Goal: Transaction & Acquisition: Purchase product/service

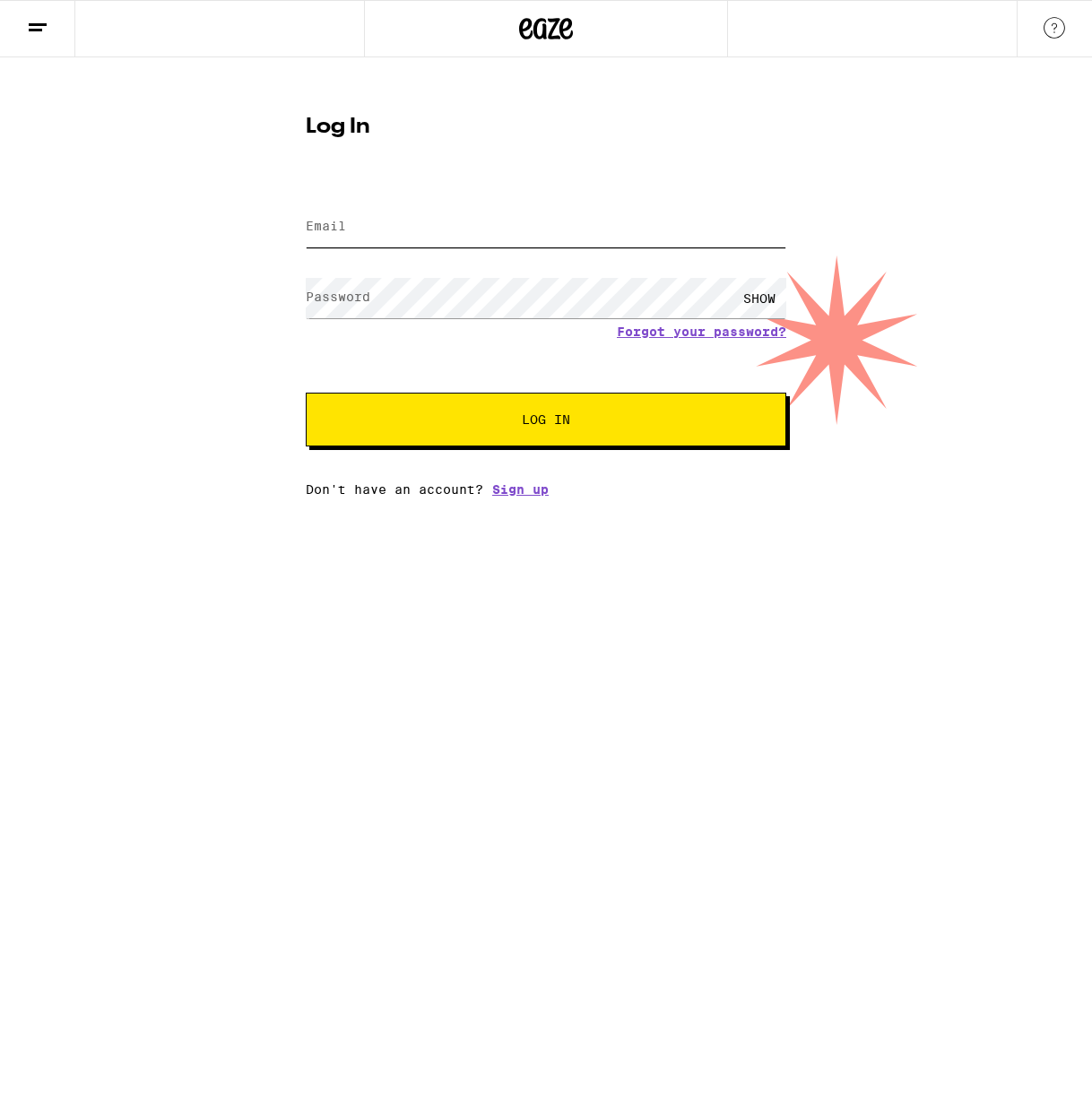
type input "[EMAIL_ADDRESS][DOMAIN_NAME]"
click at [558, 418] on span "Log In" at bounding box center [546, 419] width 49 height 13
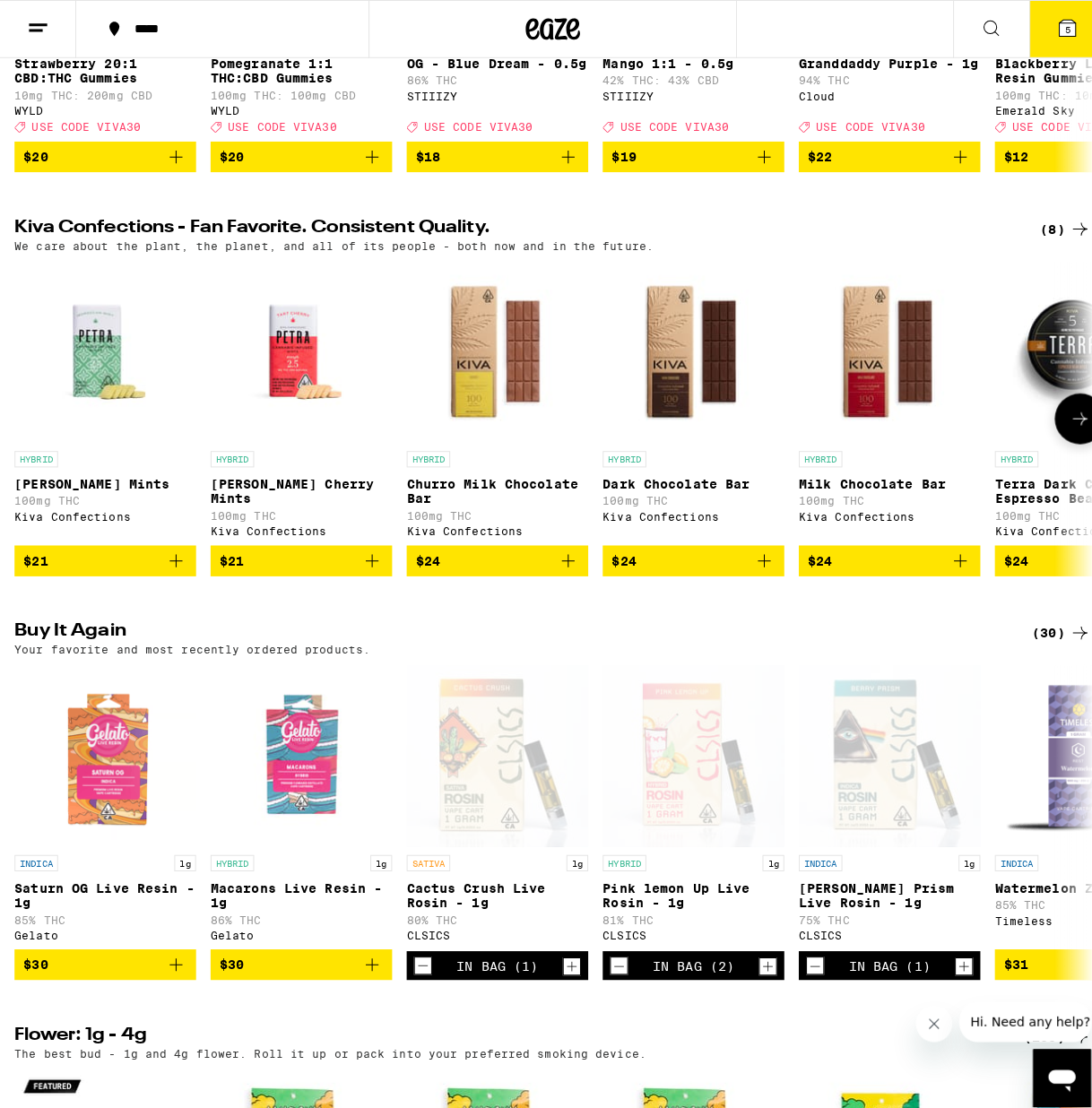
scroll to position [552, 0]
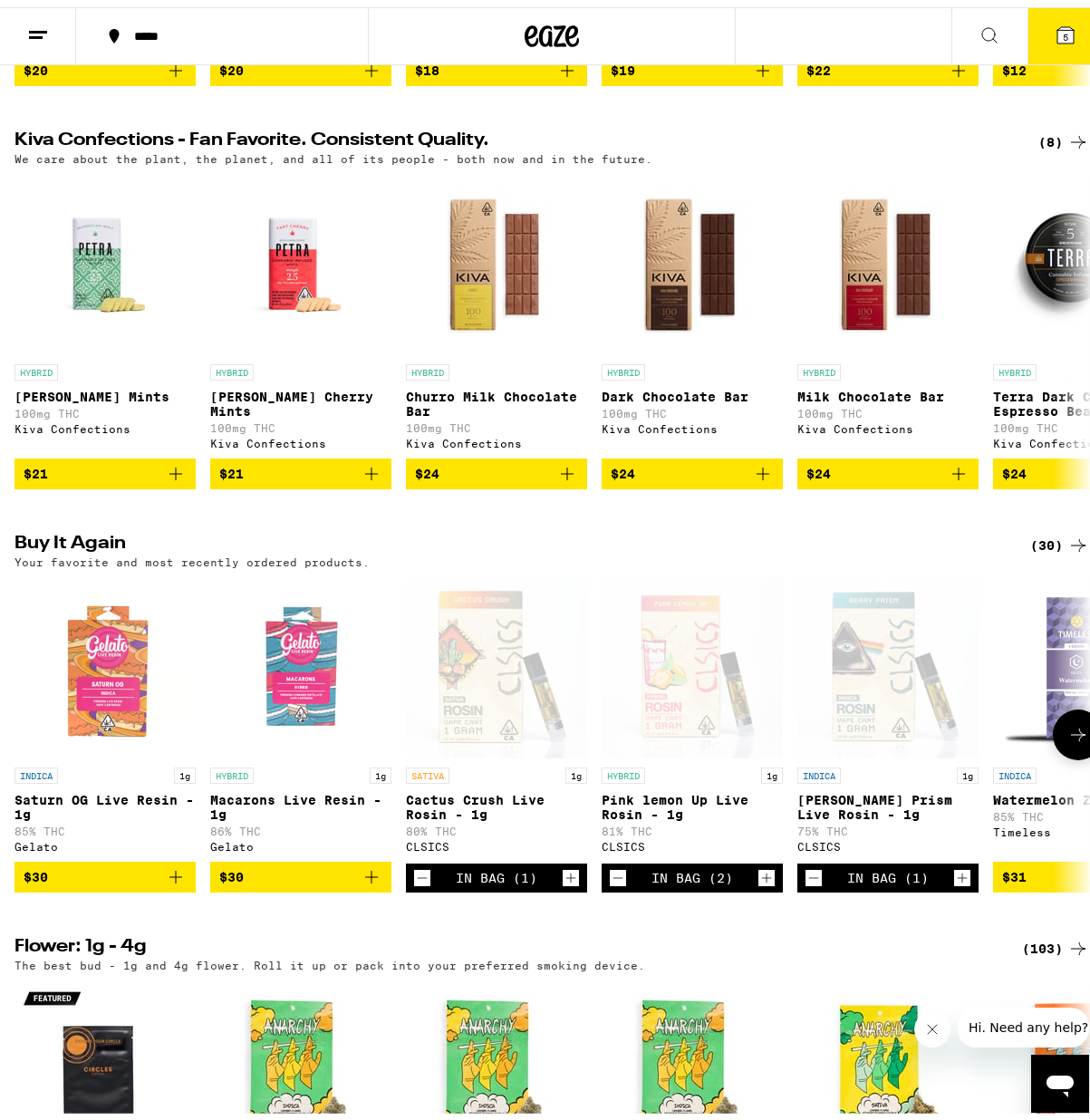
click at [35, 845] on div "Gelato" at bounding box center [105, 839] width 181 height 12
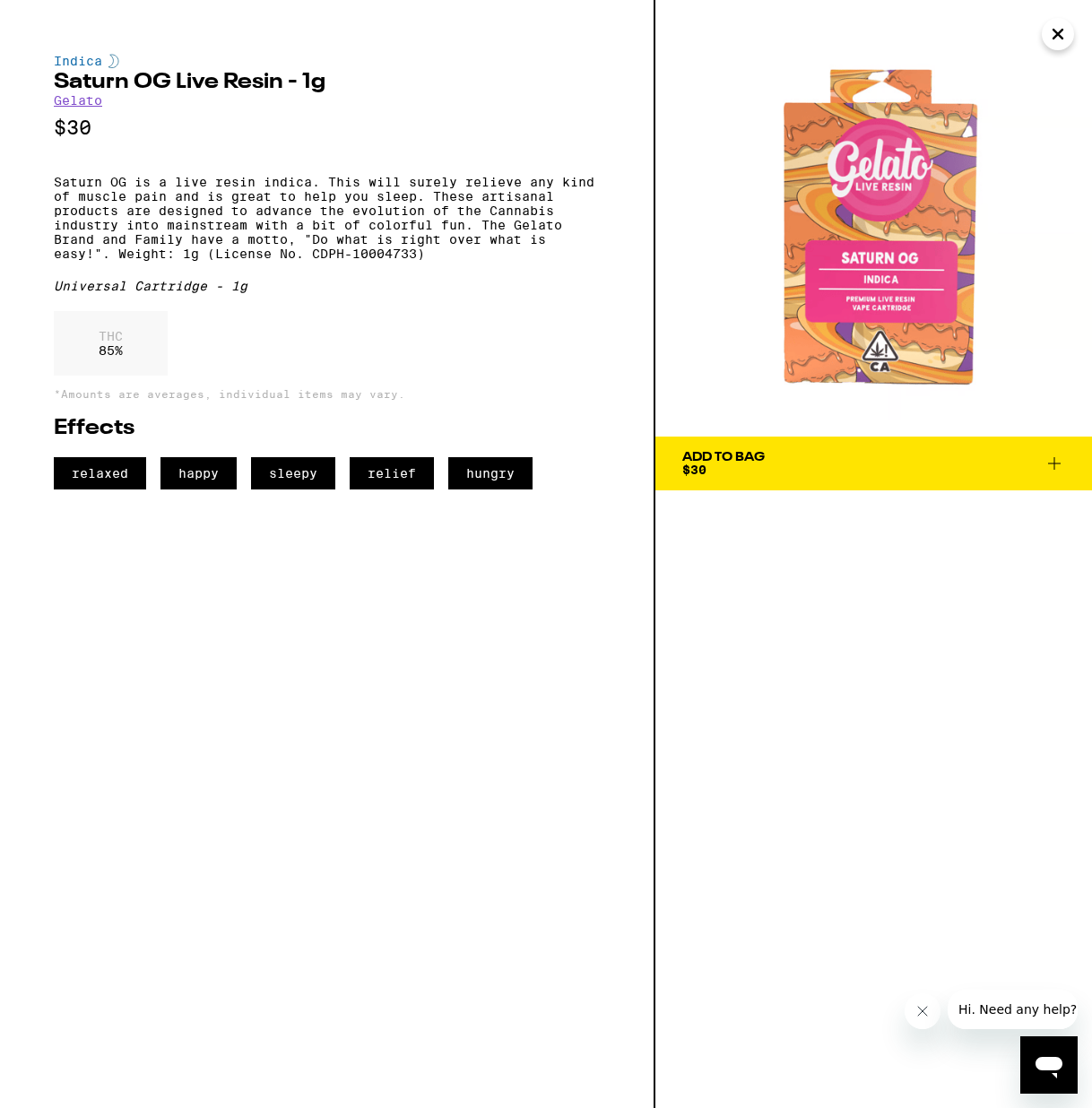
click at [85, 108] on link "Gelato" at bounding box center [79, 100] width 49 height 14
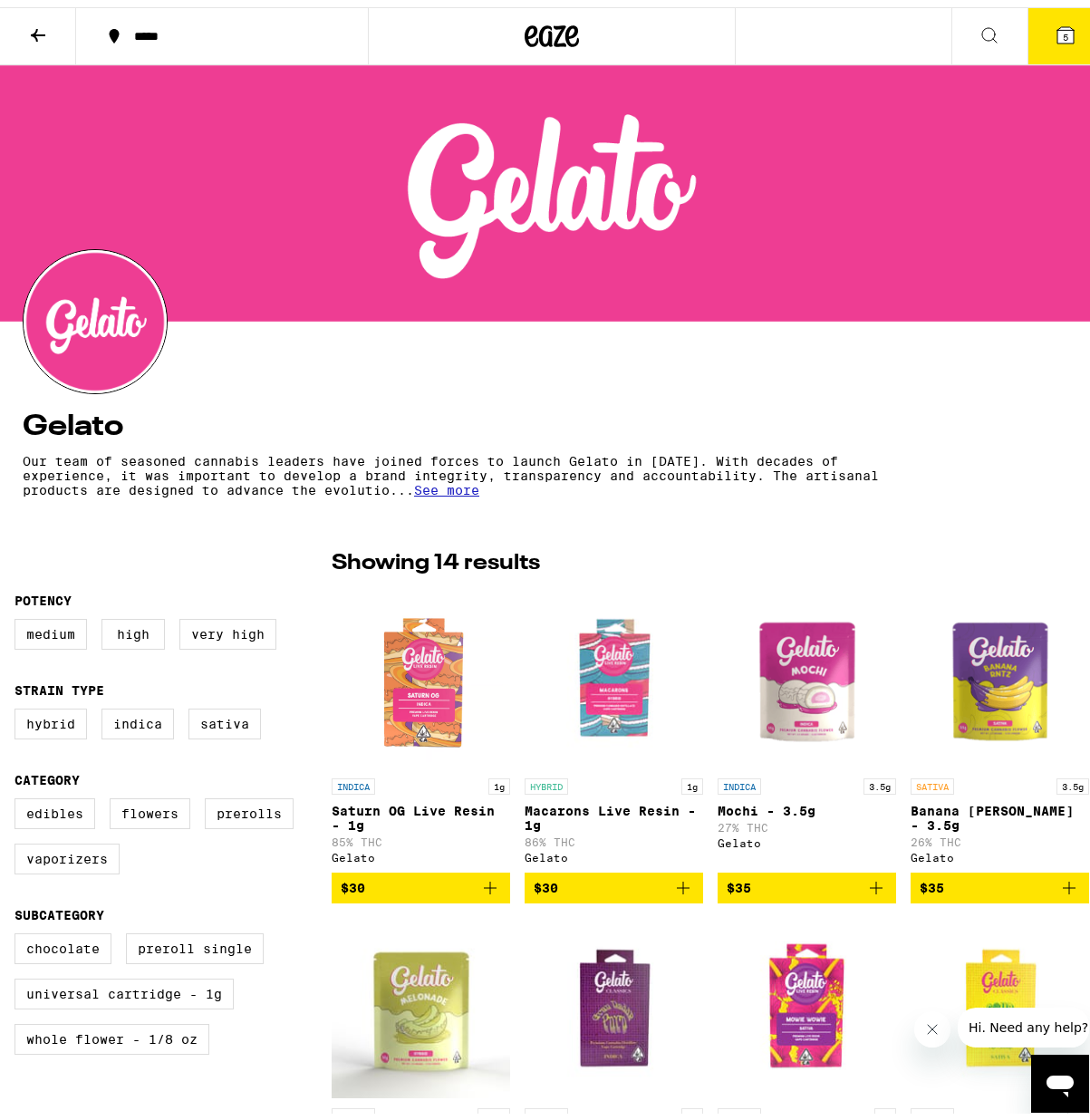
click at [37, 26] on icon at bounding box center [38, 28] width 22 height 22
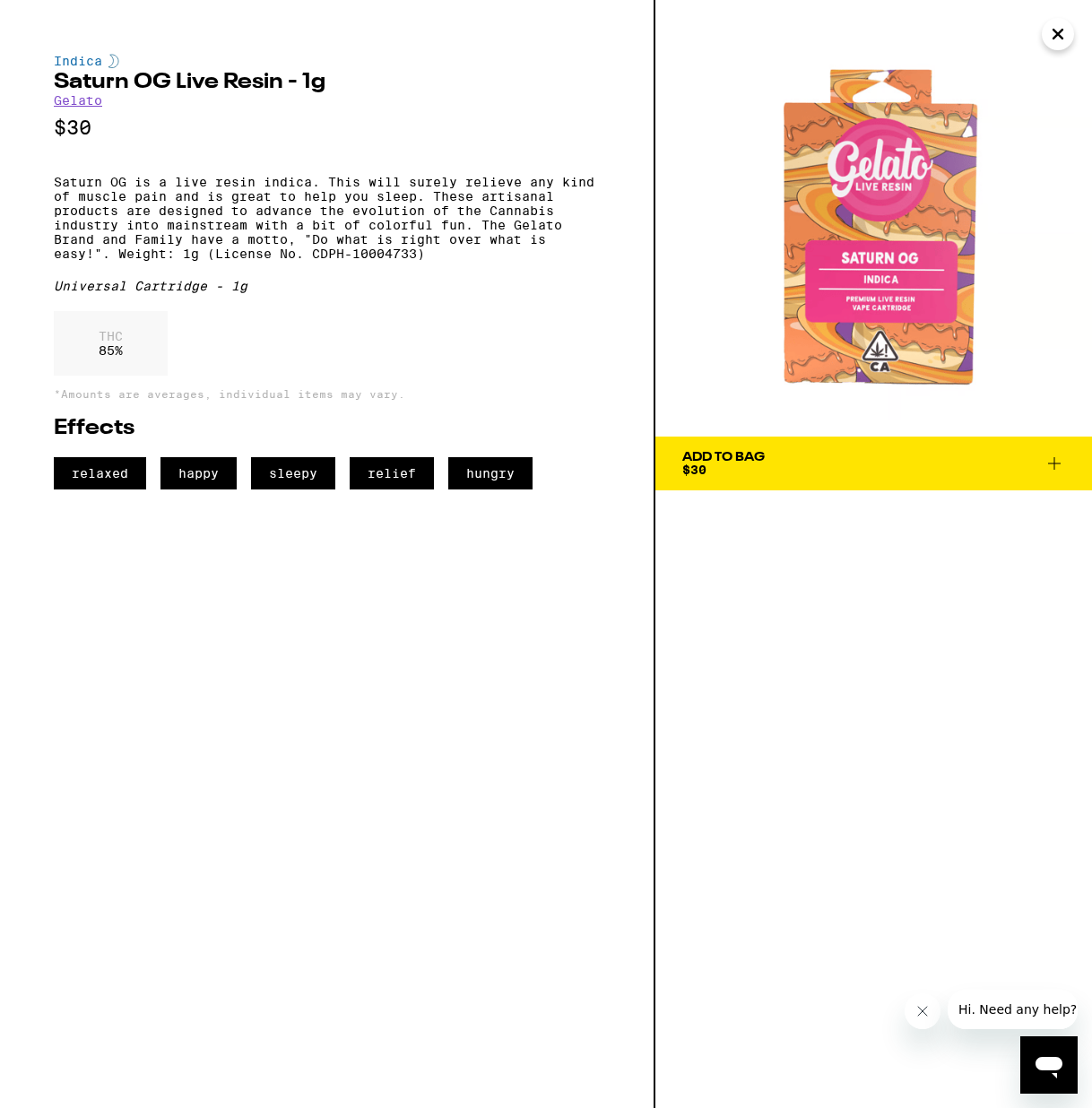
click at [1059, 31] on icon "Close" at bounding box center [1058, 34] width 9 height 9
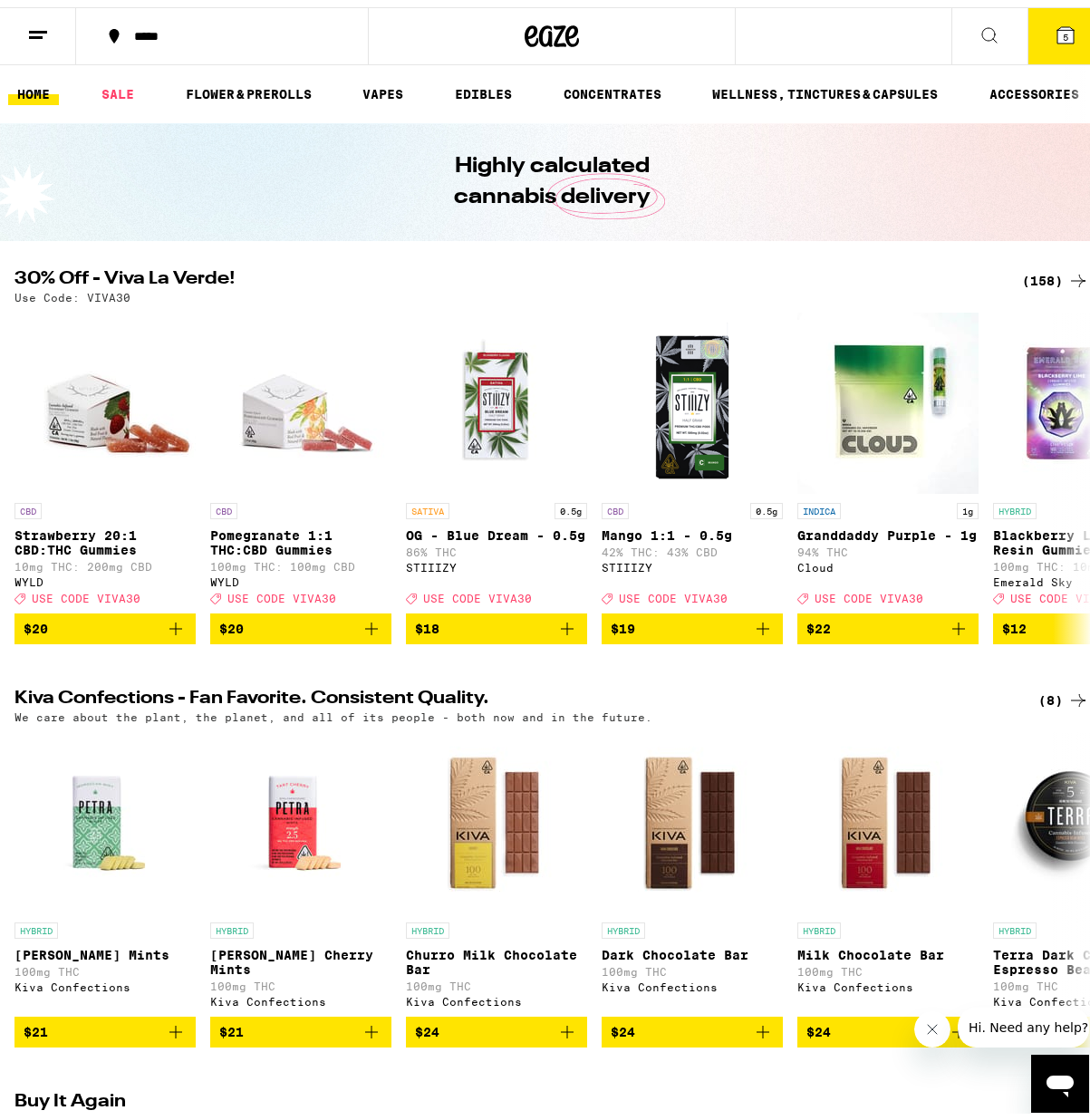
click at [1031, 273] on div "(158)" at bounding box center [1055, 274] width 67 height 22
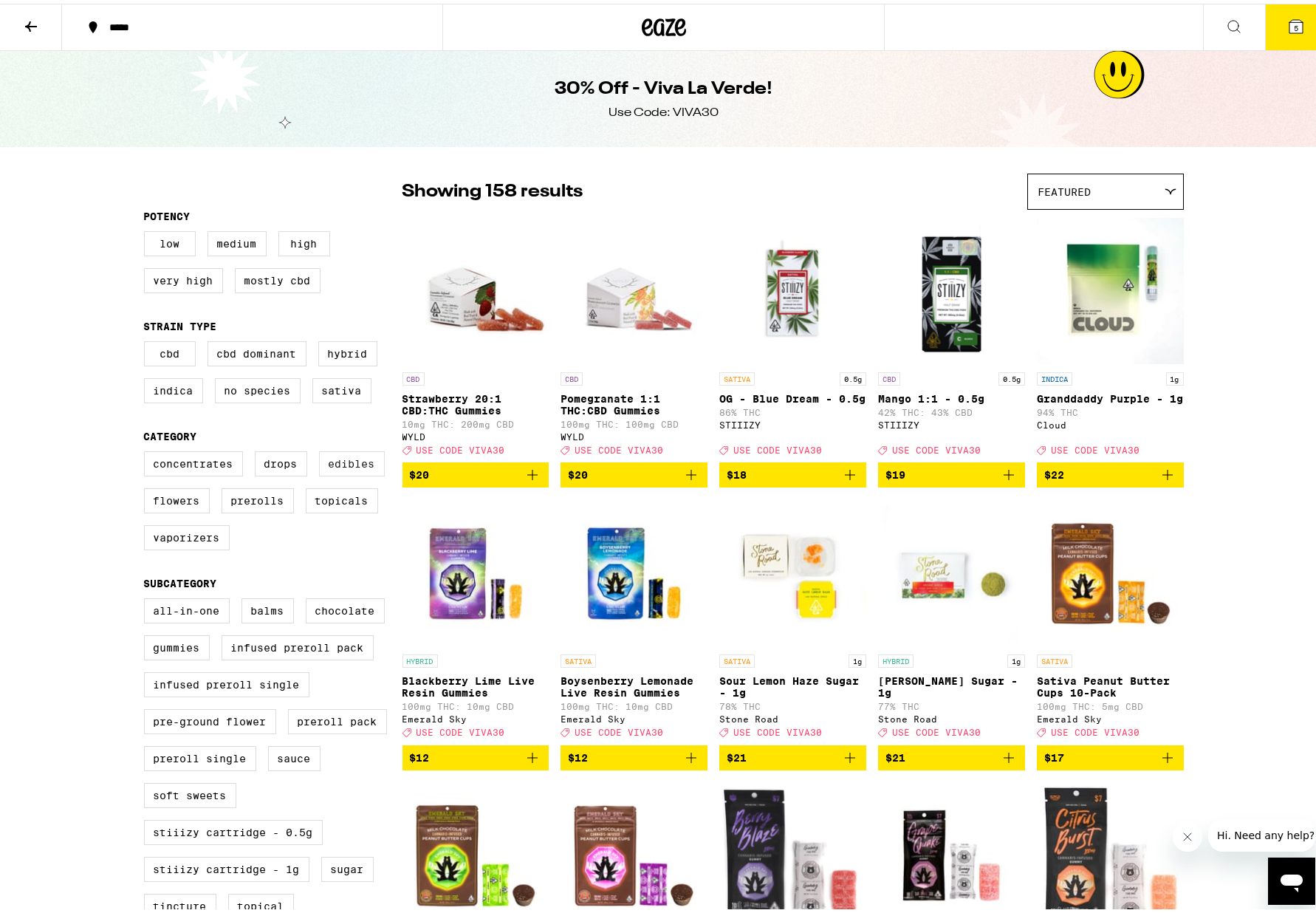
click at [343, 469] on label "Edibles" at bounding box center [352, 460] width 66 height 25
click at [147, 451] on input "Edibles" at bounding box center [147, 450] width 1 height 1
checkbox input "true"
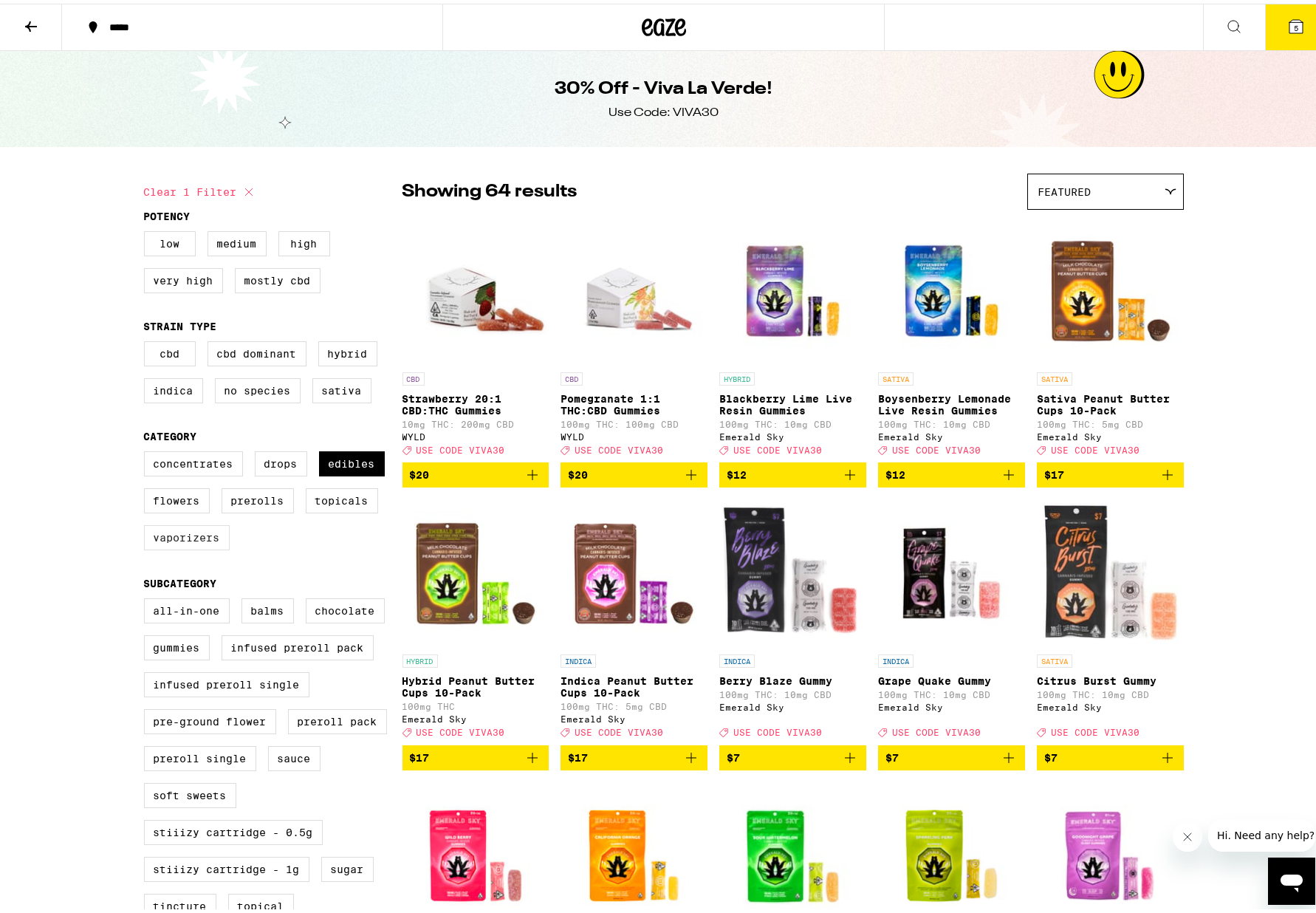
click at [187, 547] on label "Vaporizers" at bounding box center [186, 534] width 86 height 25
click at [147, 451] on input "Vaporizers" at bounding box center [147, 450] width 1 height 1
checkbox input "true"
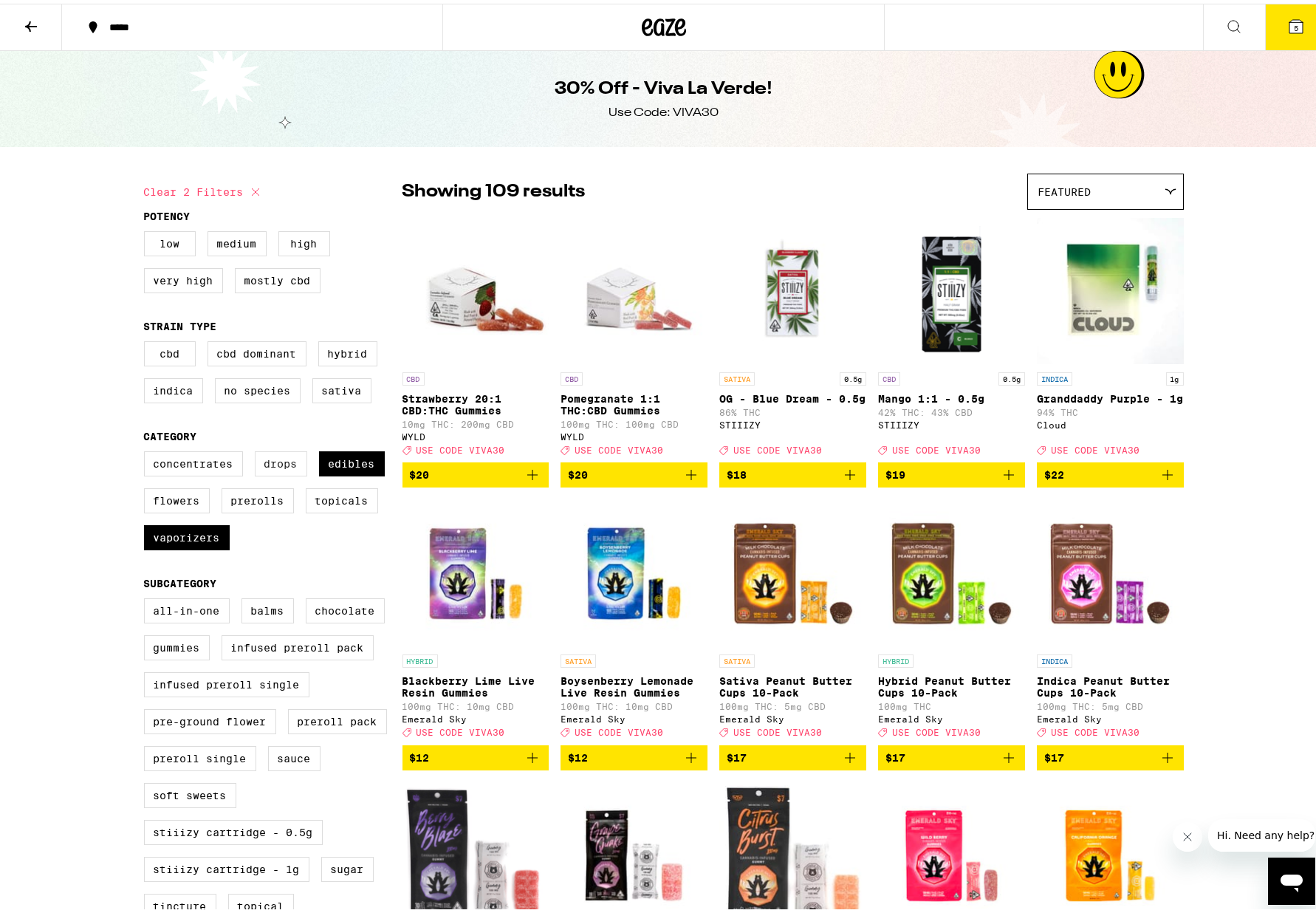
click at [273, 468] on label "Drops" at bounding box center [281, 460] width 52 height 25
click at [147, 451] on input "Drops" at bounding box center [147, 450] width 1 height 1
checkbox input "true"
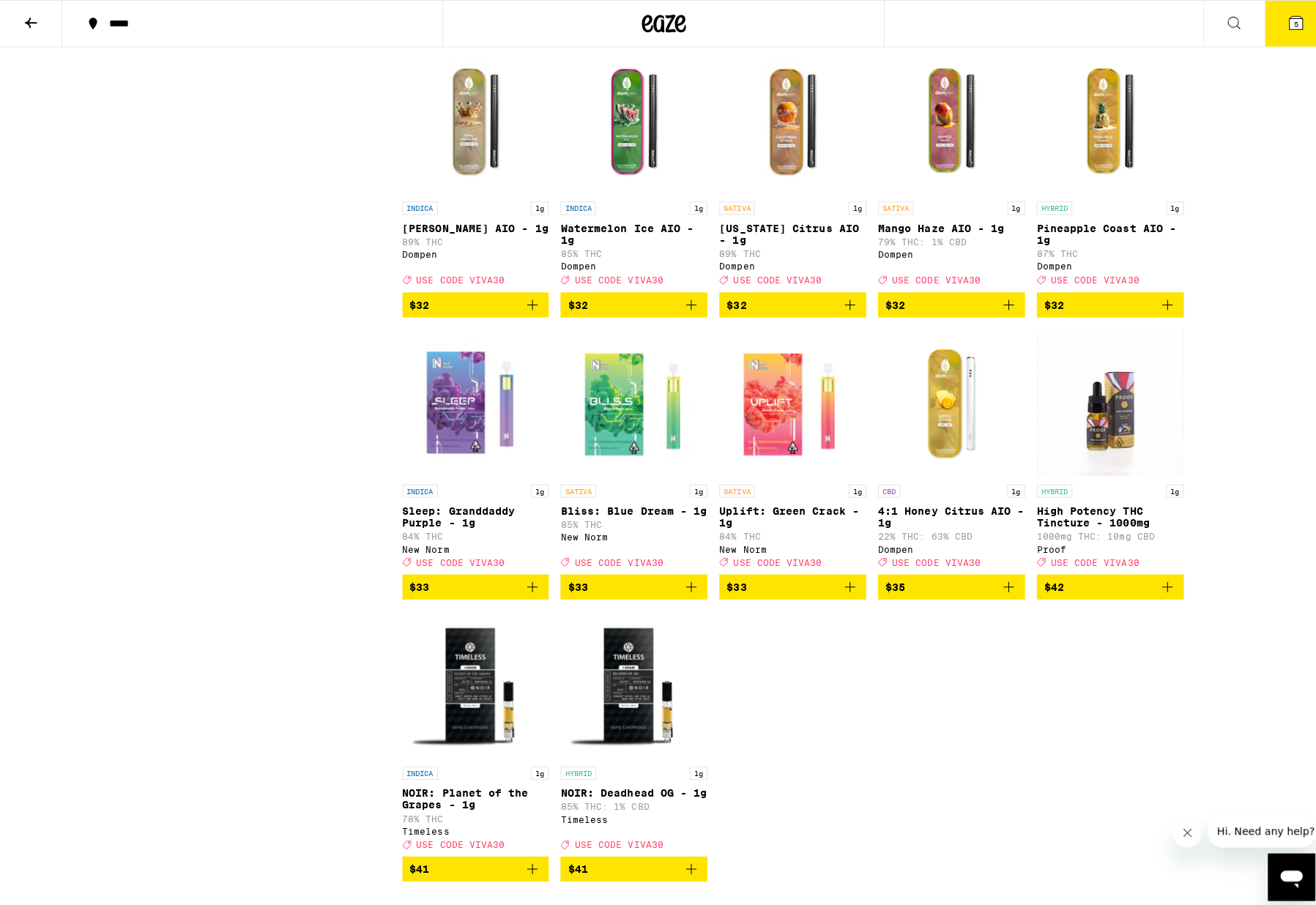
scroll to position [5967, 0]
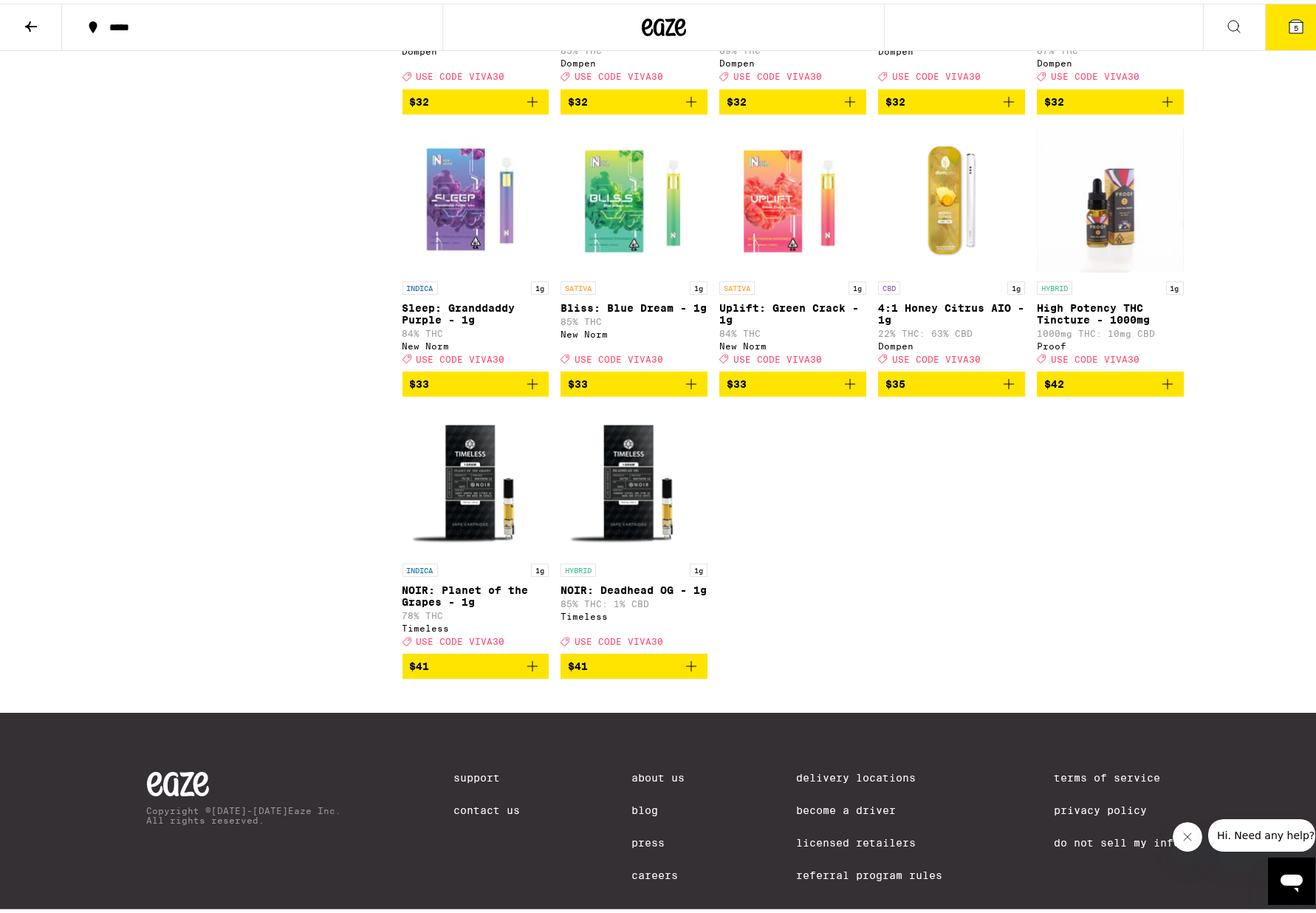
click at [899, 22] on icon at bounding box center [1296, 23] width 13 height 13
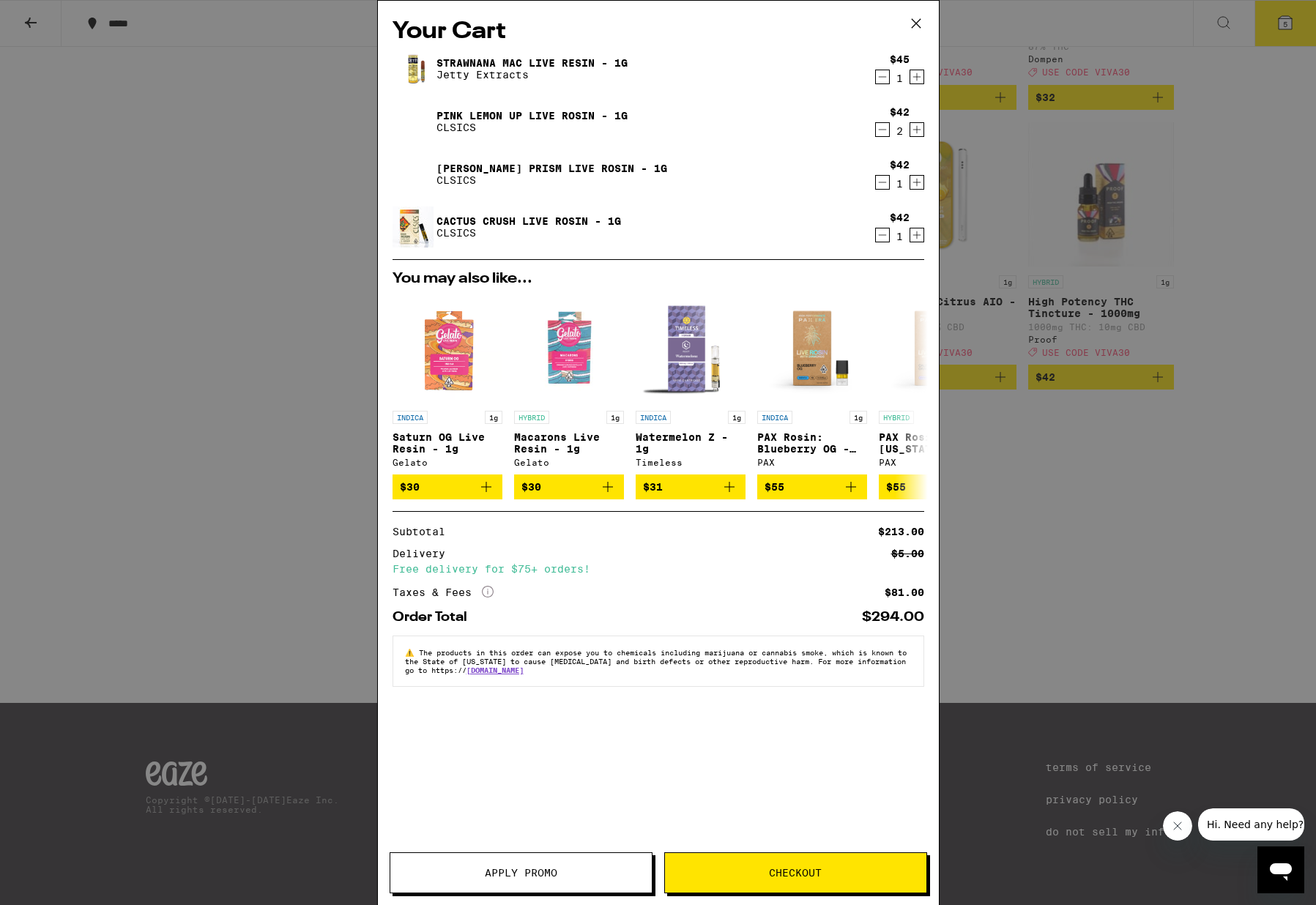
click at [882, 75] on icon "Decrement" at bounding box center [883, 77] width 13 height 18
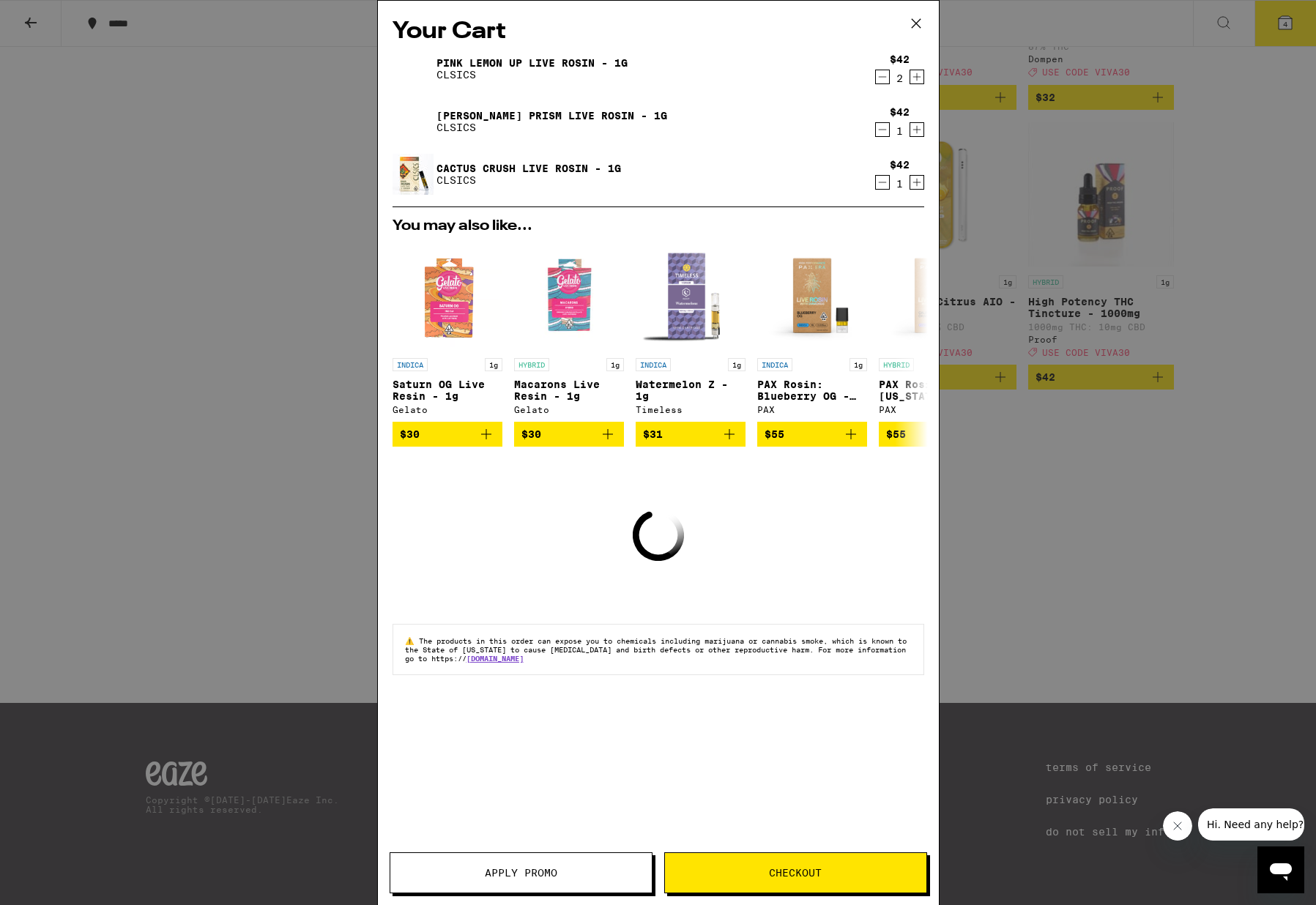
click at [884, 80] on icon "Decrement" at bounding box center [883, 77] width 13 height 18
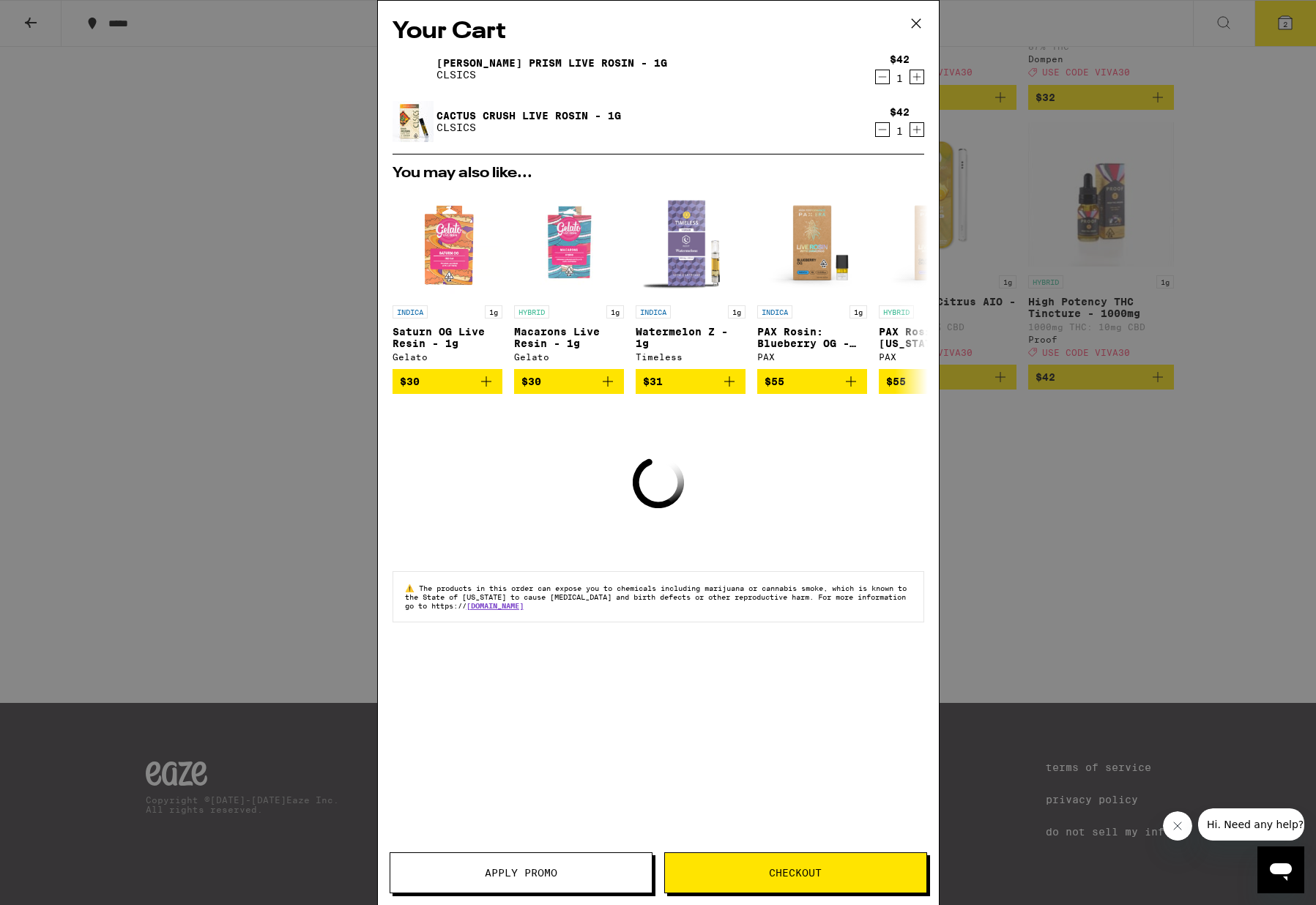
click at [884, 80] on icon "Decrement" at bounding box center [883, 77] width 13 height 18
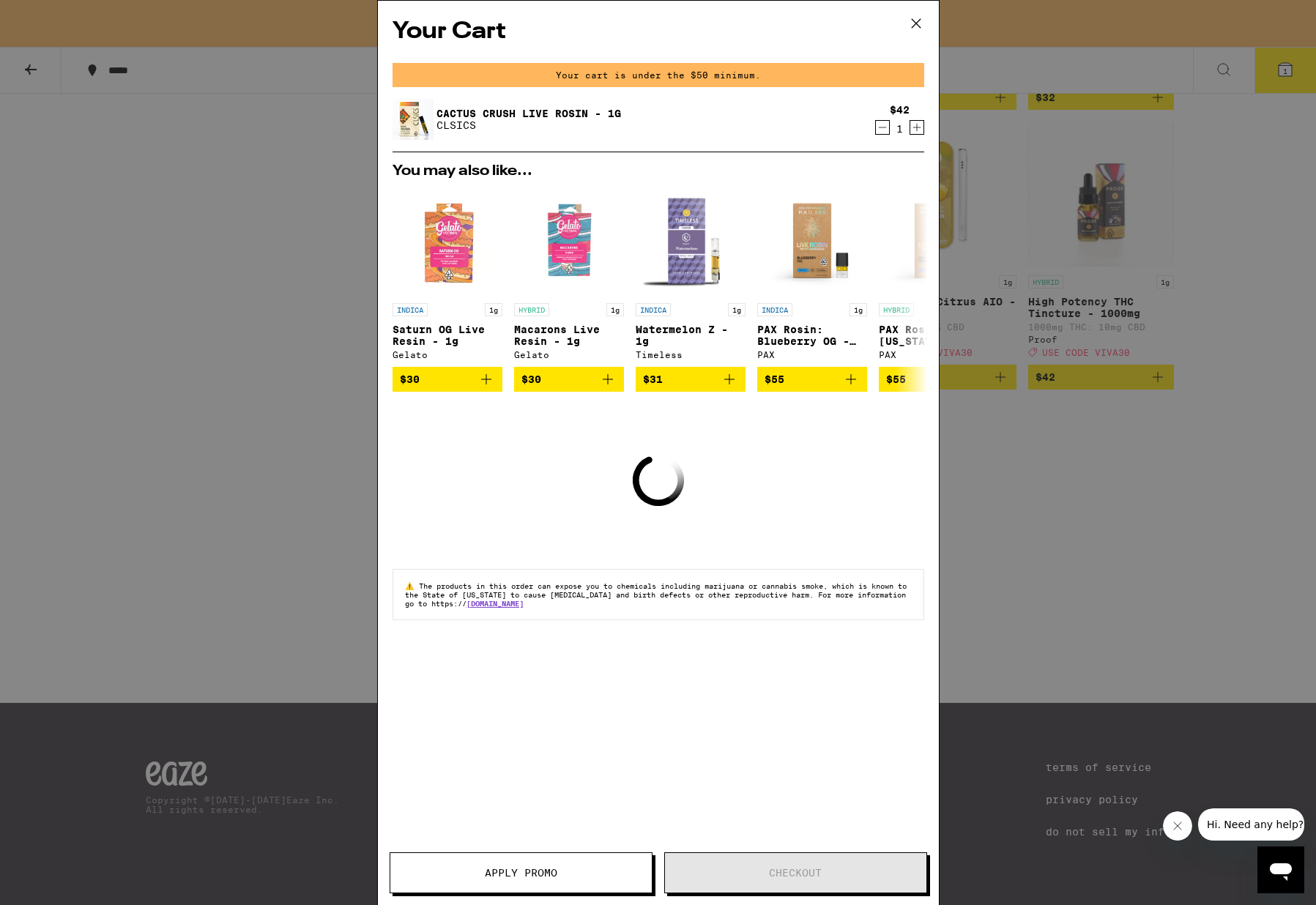
click at [877, 128] on icon "Decrement" at bounding box center [883, 128] width 13 height 18
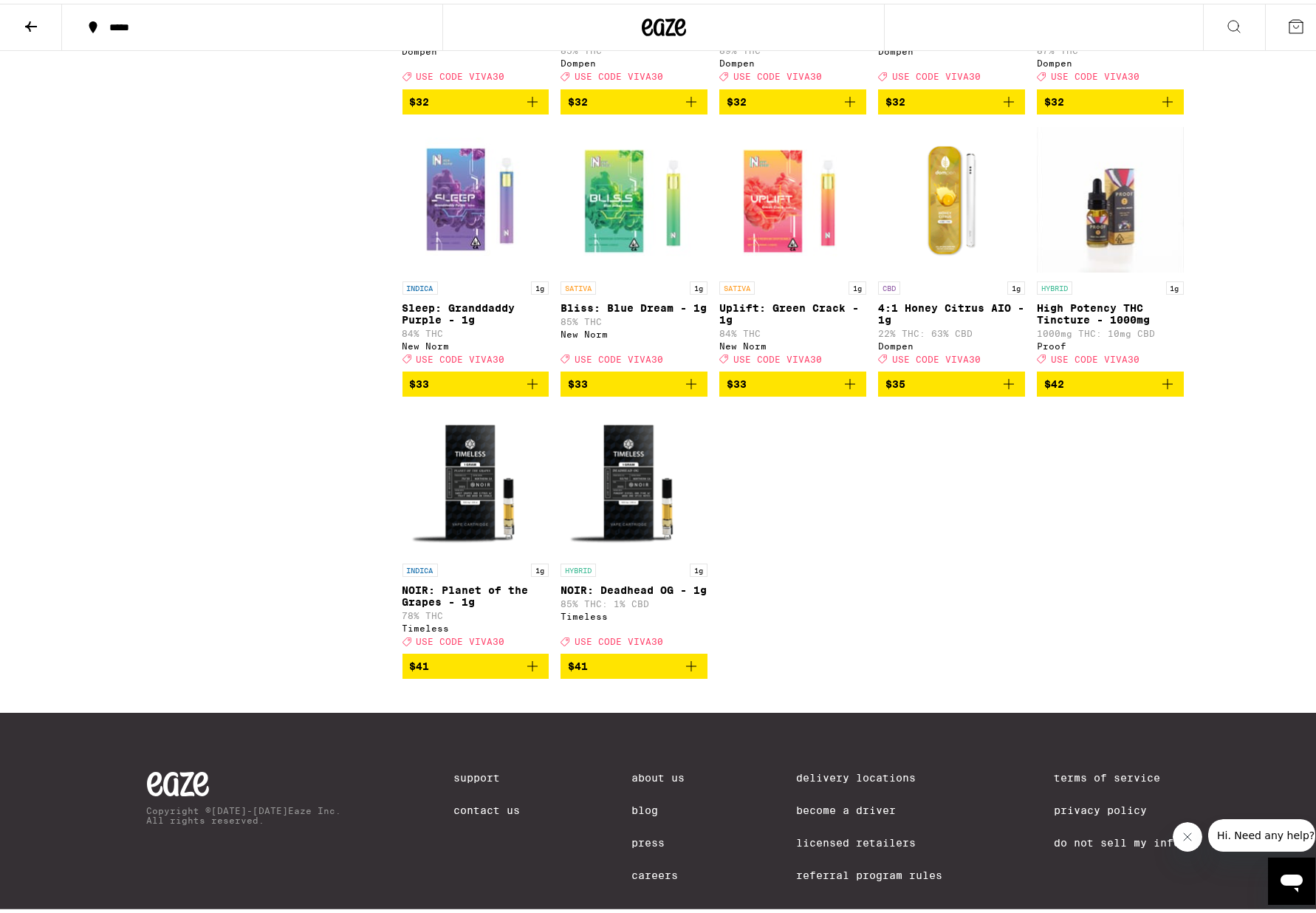
scroll to position [6029, 0]
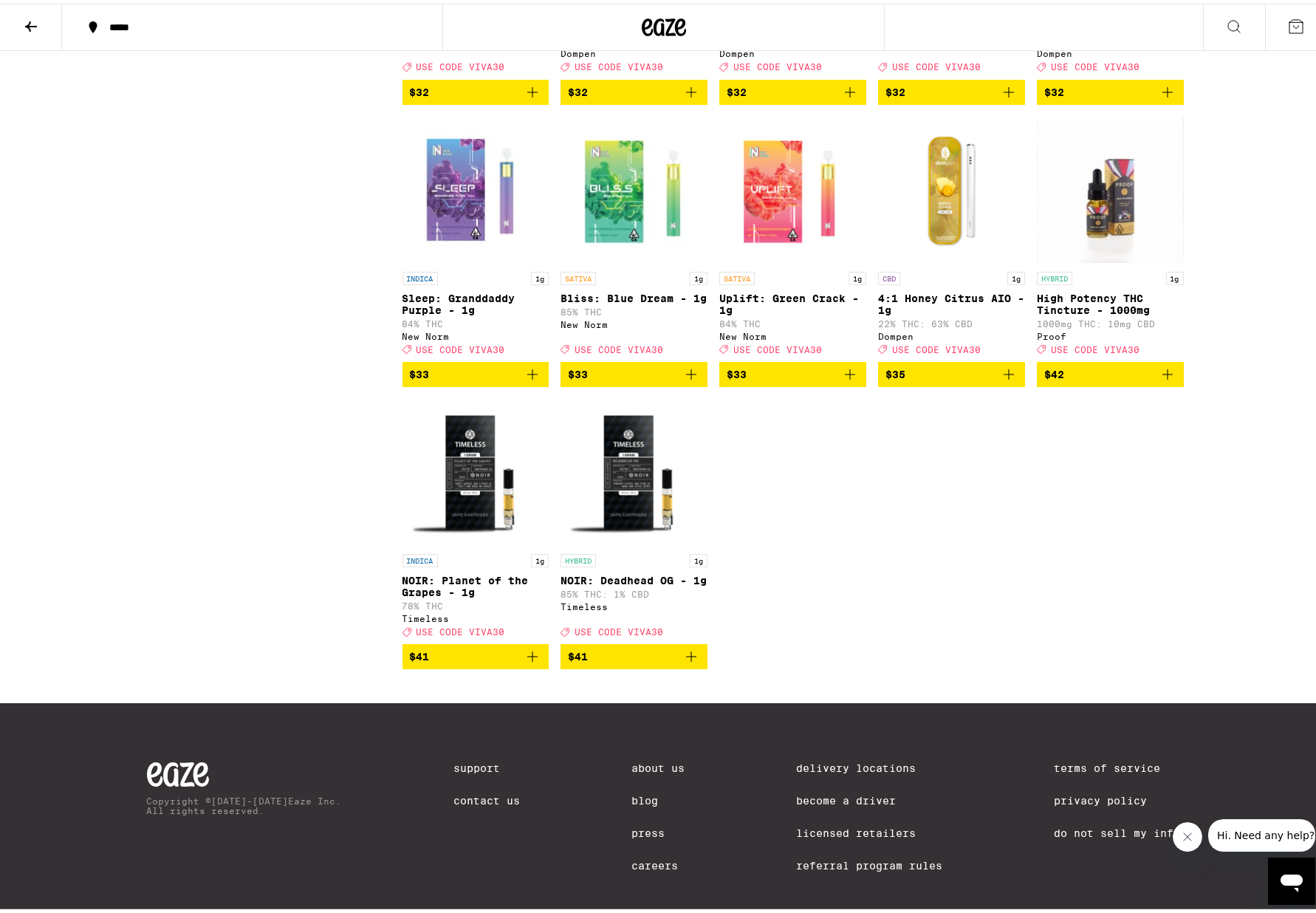
click at [899, 380] on icon "Add to bag" at bounding box center [1168, 371] width 18 height 18
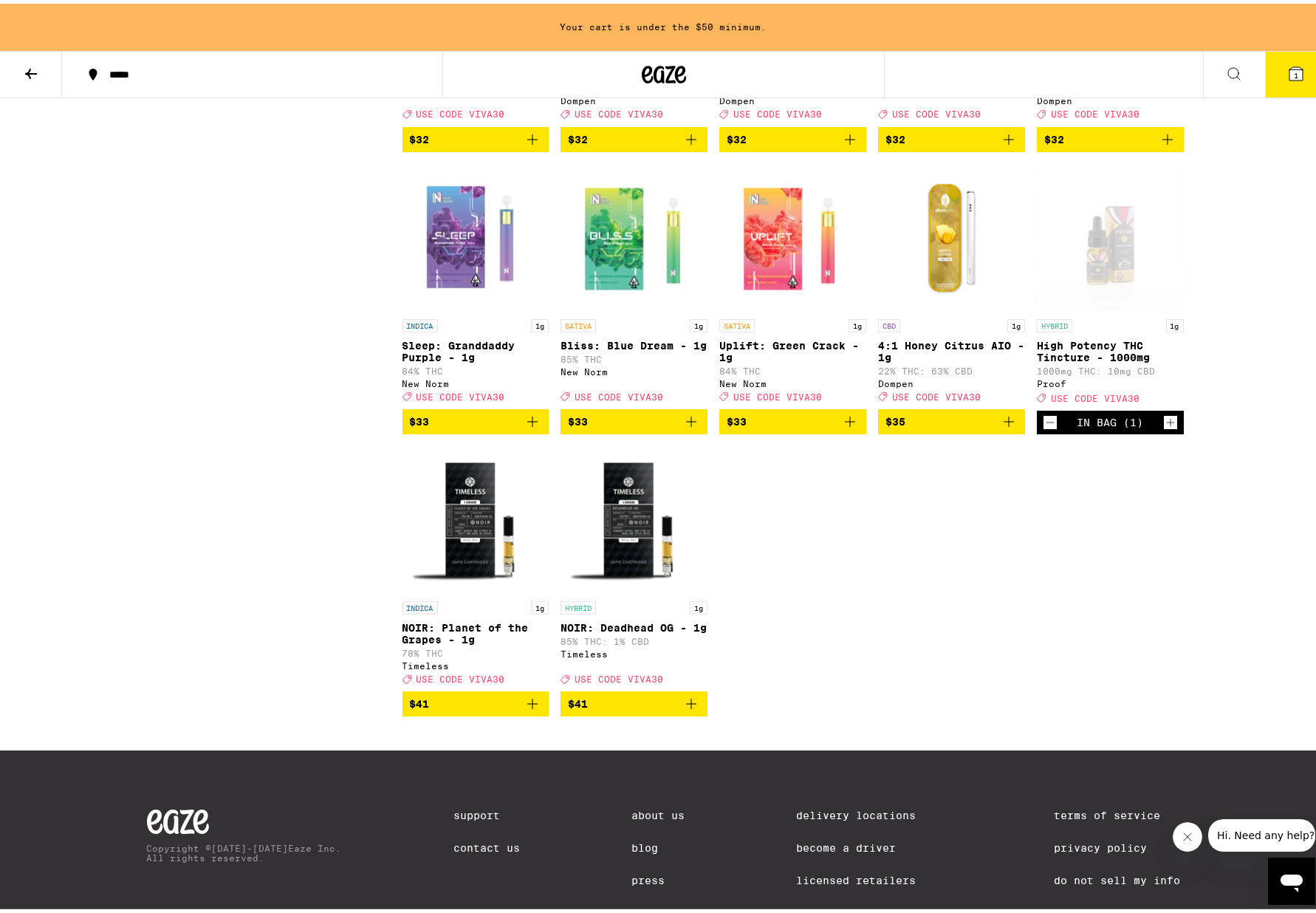
scroll to position [6076, 0]
